Goal: Information Seeking & Learning: Find specific fact

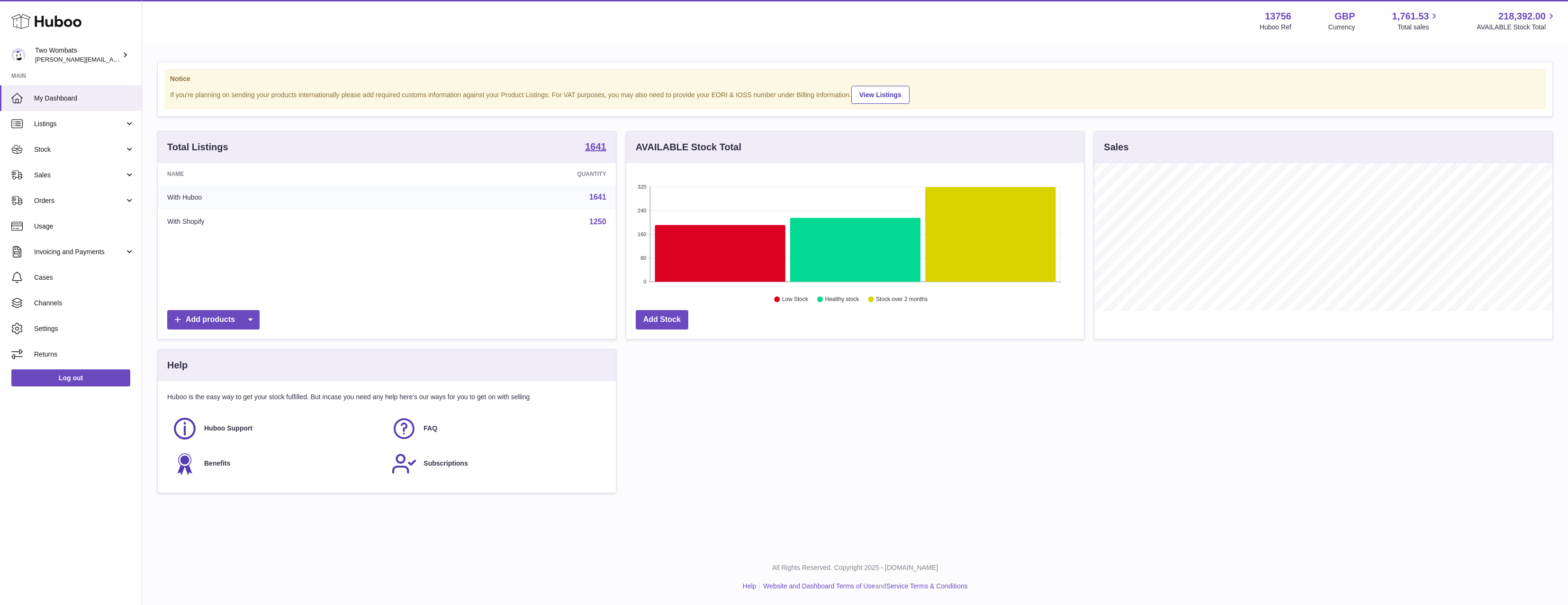
scroll to position [148, 458]
click at [87, 152] on span "Stock" at bounding box center [79, 149] width 90 height 9
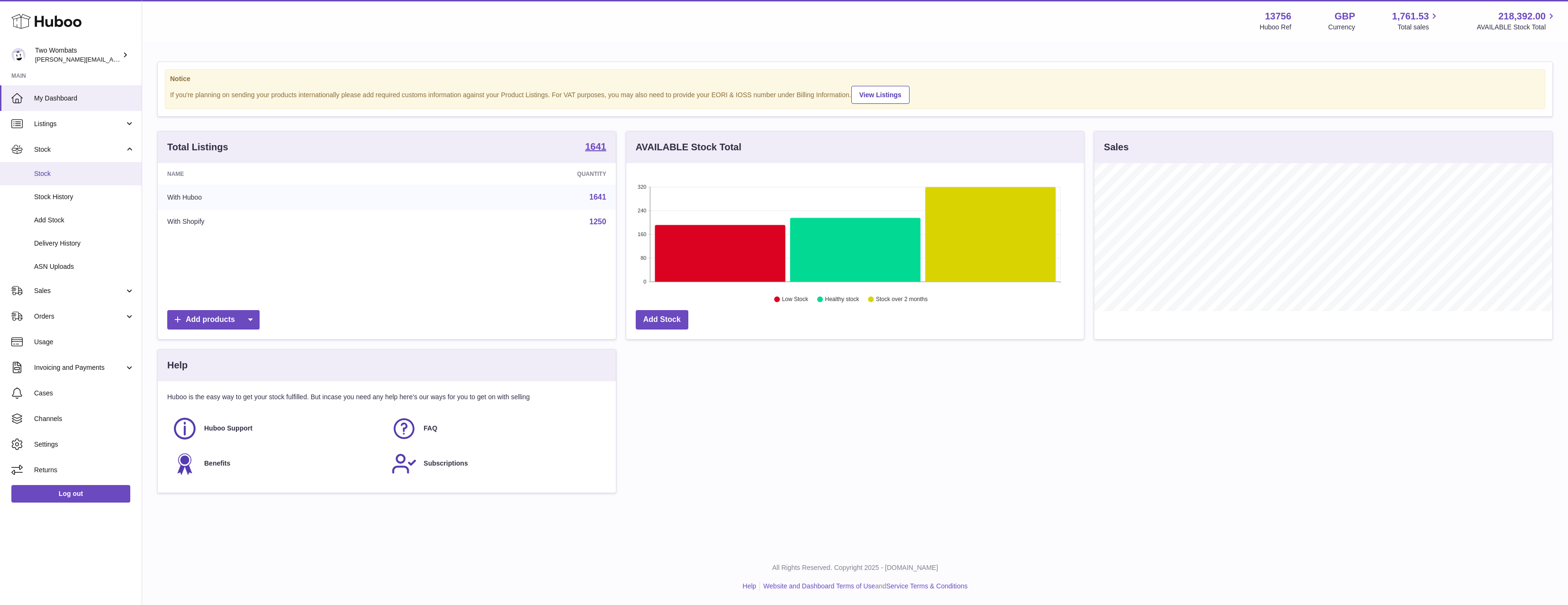
click at [83, 174] on span "Stock" at bounding box center [84, 174] width 101 height 9
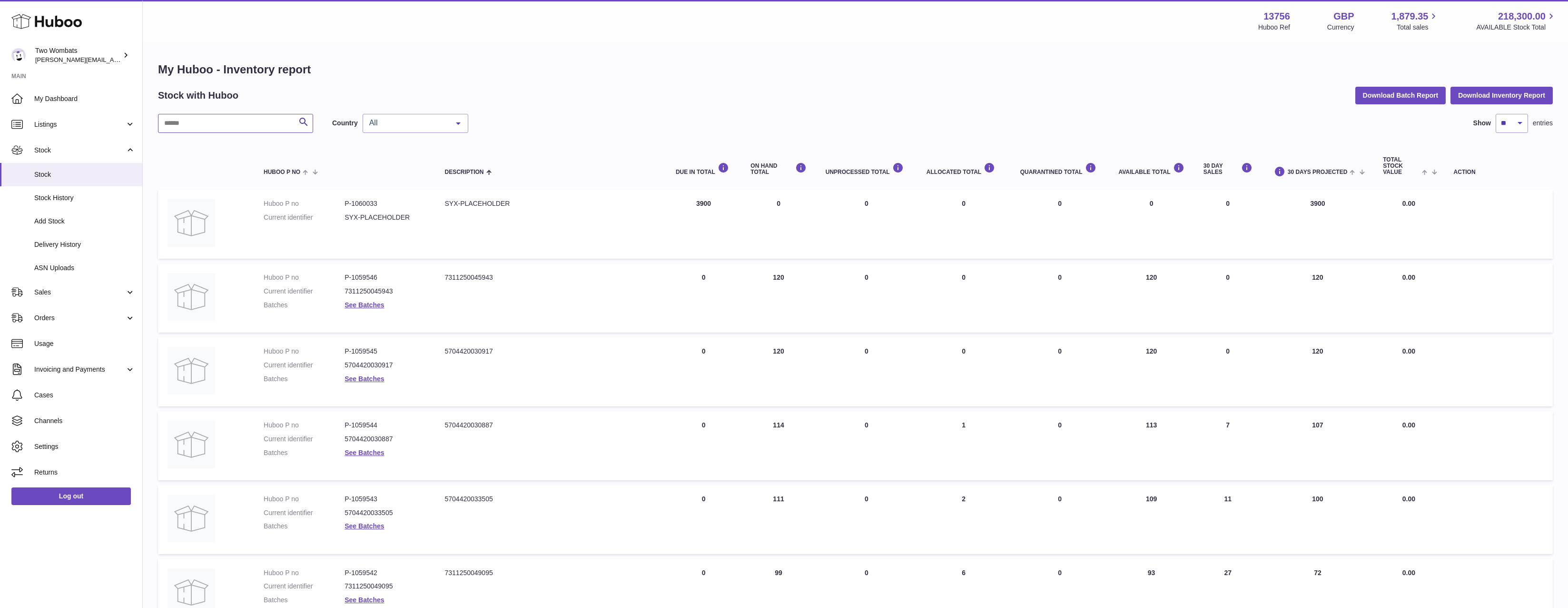
drag, startPoint x: 205, startPoint y: 124, endPoint x: 205, endPoint y: 130, distance: 6.0
click at [205, 130] on input "text" at bounding box center [235, 123] width 155 height 19
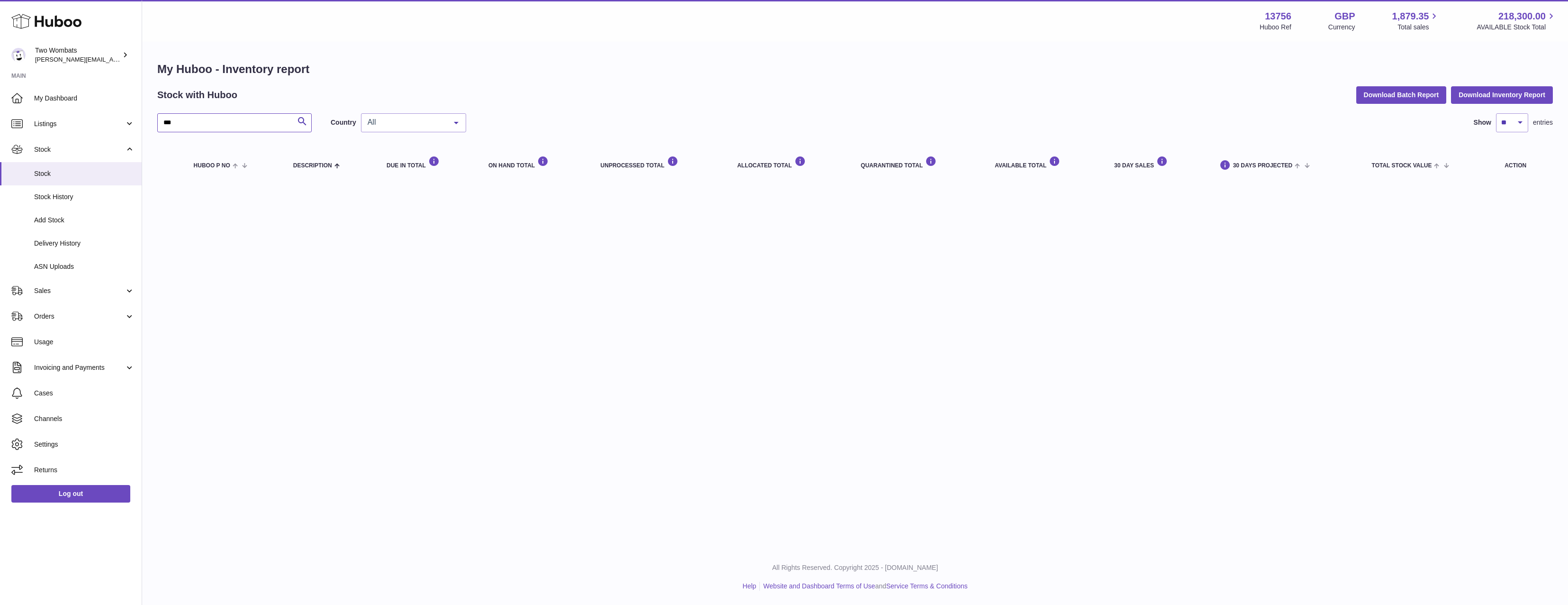
type input "****"
